Goal: Find specific page/section: Find specific page/section

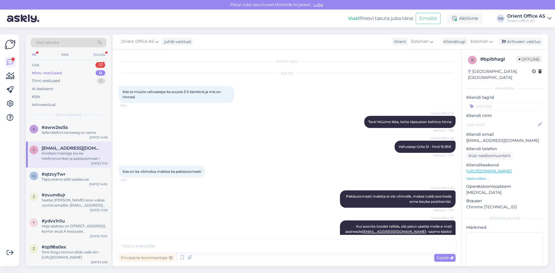
scroll to position [34, 0]
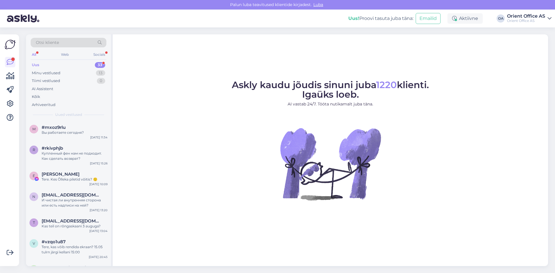
click at [33, 53] on div "All" at bounding box center [34, 55] width 7 height 8
click at [54, 71] on div "Minu vestlused" at bounding box center [46, 73] width 29 height 6
click at [73, 73] on div "Minu vestlused 13" at bounding box center [69, 73] width 76 height 8
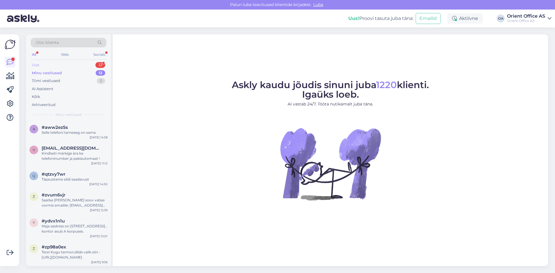
click at [72, 67] on div "Uus 33" at bounding box center [69, 65] width 76 height 8
